Goal: Information Seeking & Learning: Learn about a topic

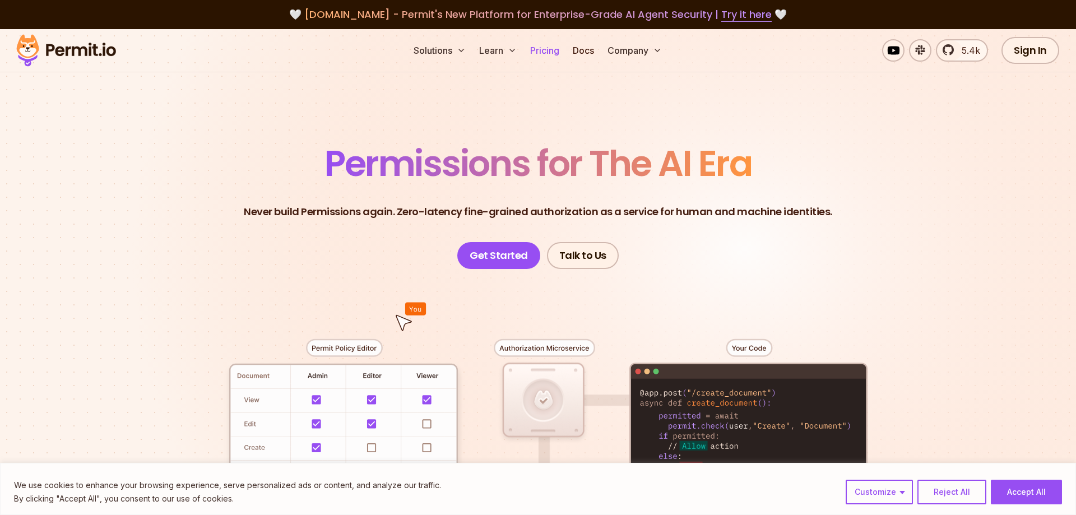
click at [543, 48] on link "Pricing" at bounding box center [545, 50] width 38 height 22
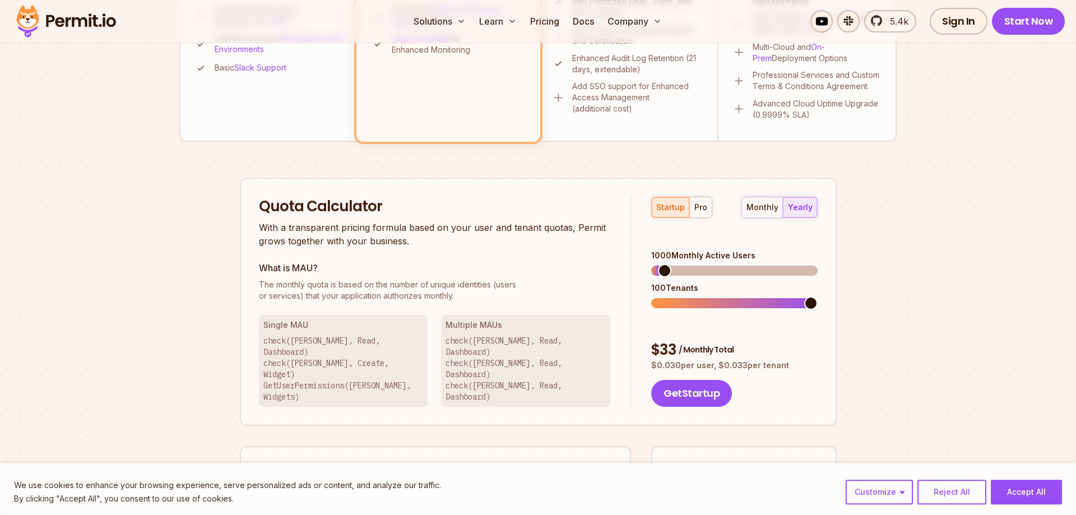
scroll to position [686, 0]
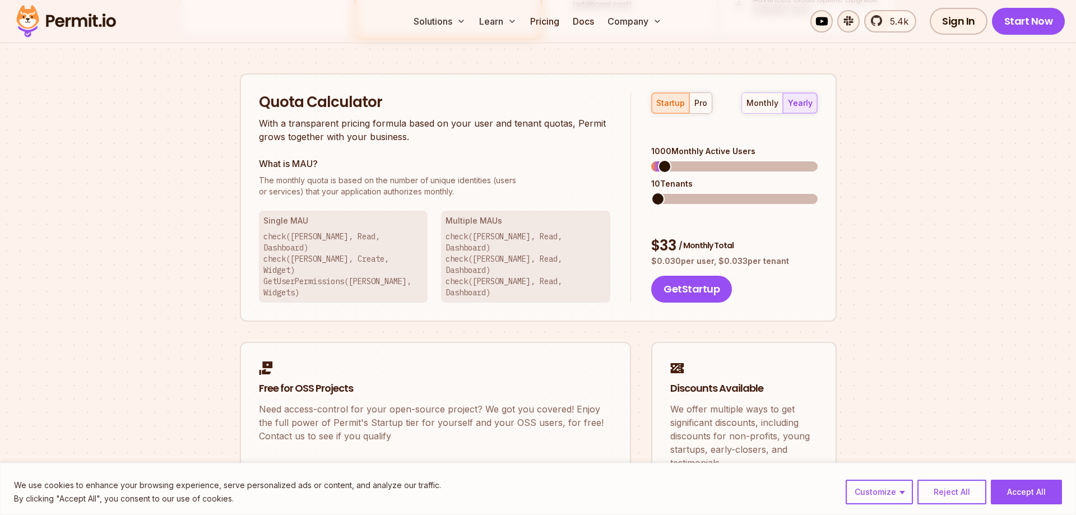
click at [651, 192] on span at bounding box center [657, 198] width 13 height 13
click at [651, 160] on span at bounding box center [657, 166] width 13 height 13
click at [656, 160] on span at bounding box center [661, 166] width 13 height 13
click at [668, 192] on span at bounding box center [674, 198] width 13 height 13
click at [655, 192] on span at bounding box center [657, 198] width 13 height 13
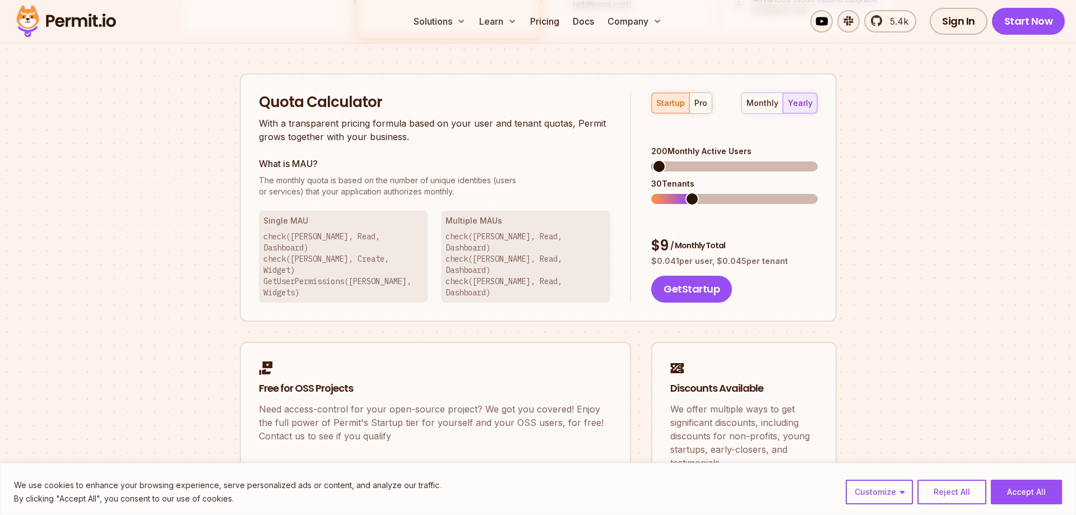
click at [685, 192] on span at bounding box center [691, 198] width 13 height 13
click at [657, 160] on span at bounding box center [663, 166] width 13 height 13
click at [651, 192] on span at bounding box center [657, 198] width 13 height 13
click at [725, 192] on span at bounding box center [725, 198] width 13 height 13
click at [685, 193] on span at bounding box center [691, 198] width 13 height 13
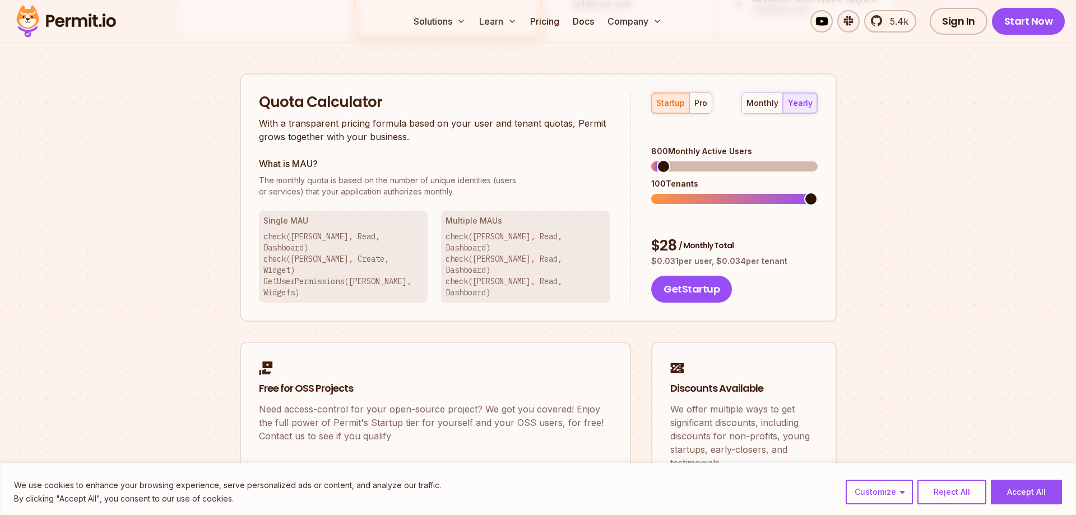
click at [818, 192] on span at bounding box center [810, 198] width 13 height 13
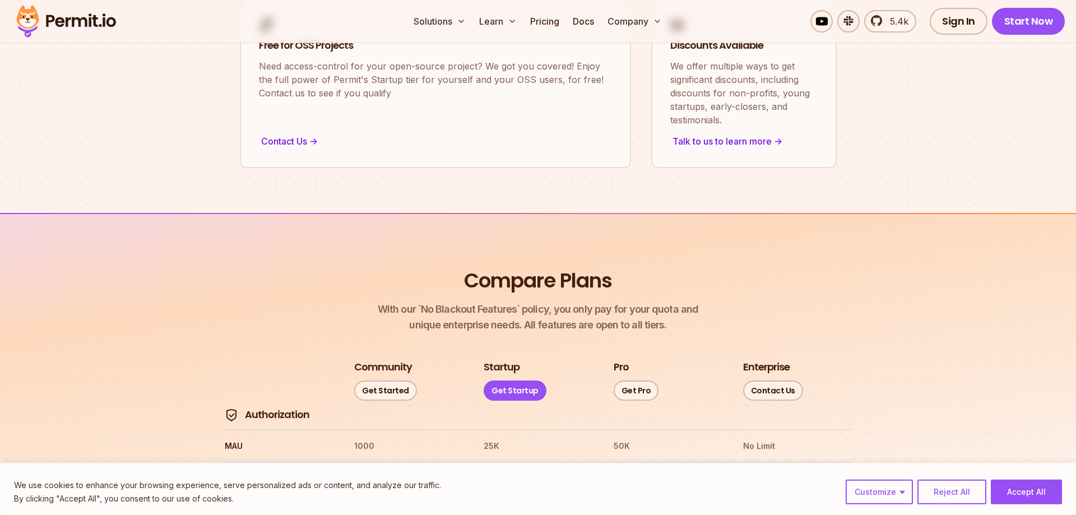
scroll to position [972, 0]
